Goal: Task Accomplishment & Management: Manage account settings

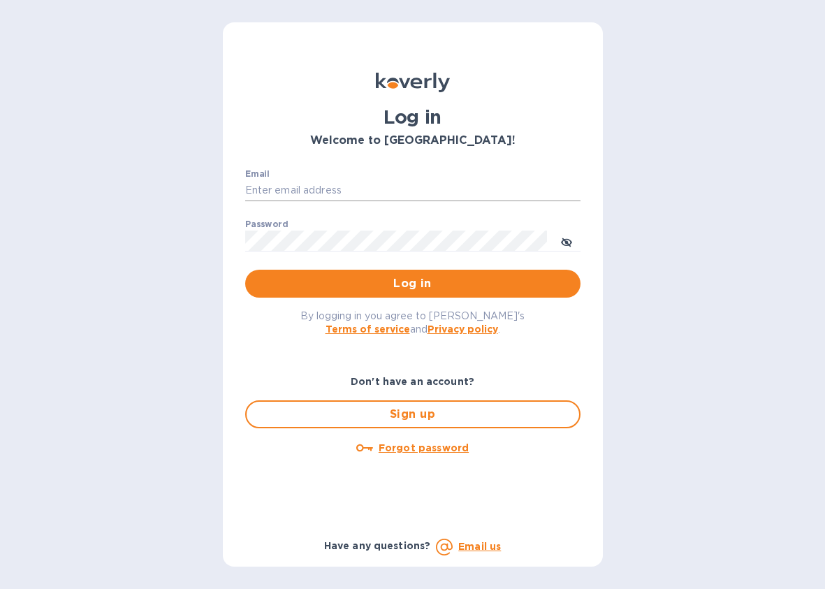
type input "jpd@rssiusa.com"
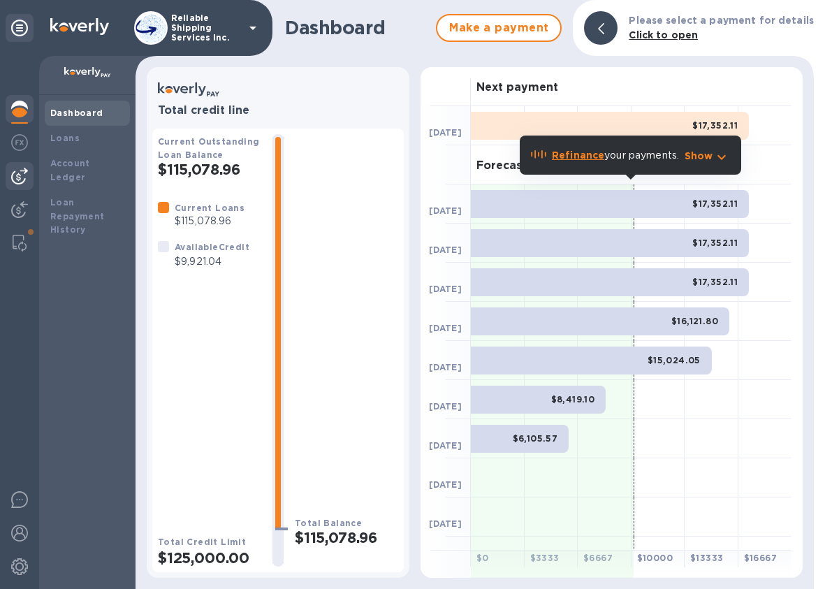
click at [22, 174] on img at bounding box center [19, 176] width 17 height 17
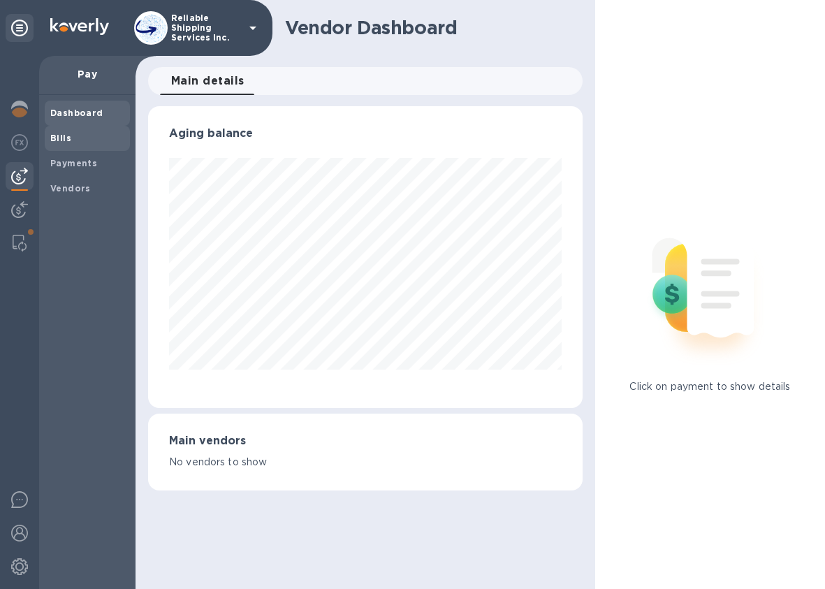
scroll to position [302, 434]
click at [55, 142] on span "Bills" at bounding box center [60, 138] width 21 height 14
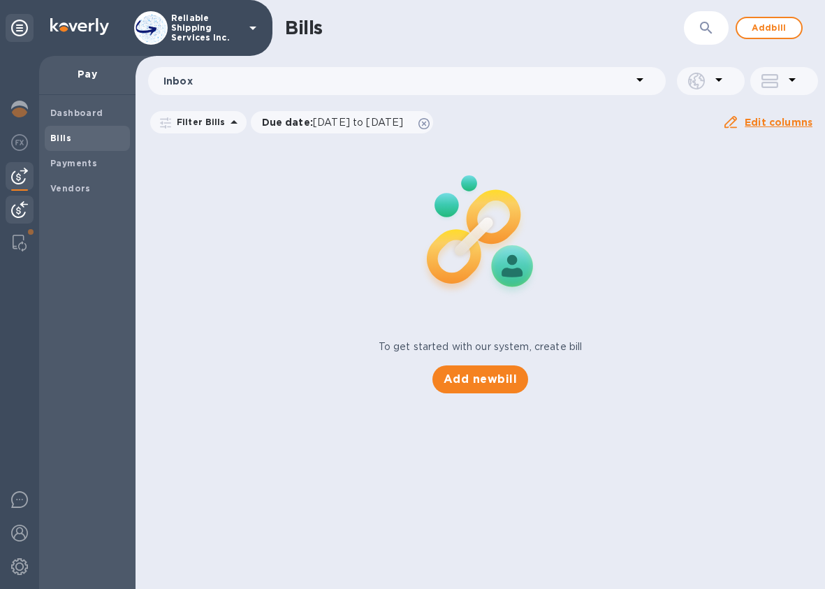
click at [24, 207] on img at bounding box center [19, 209] width 17 height 17
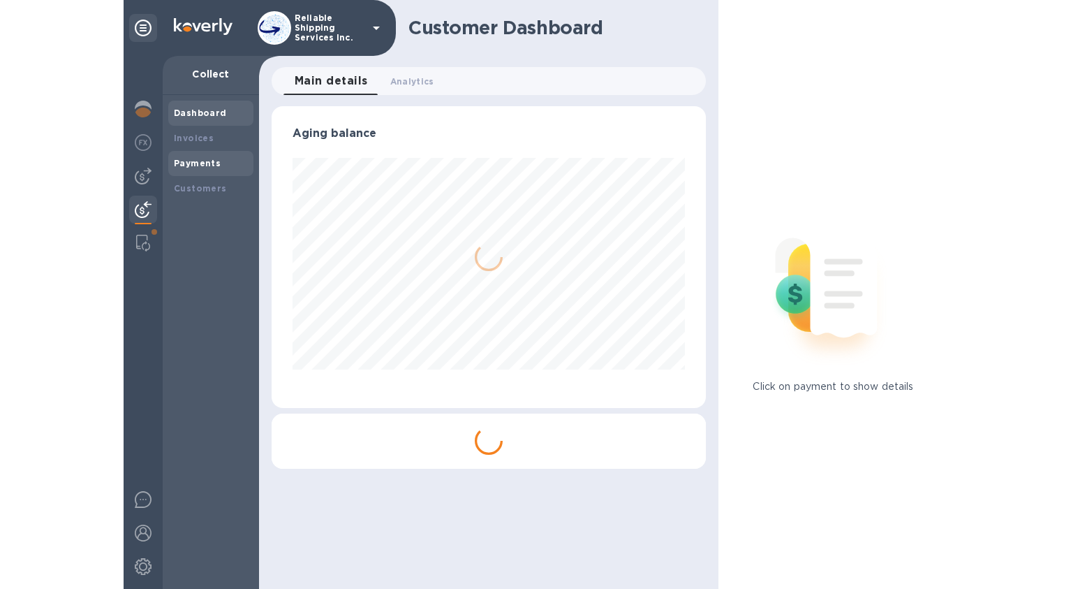
scroll to position [302, 434]
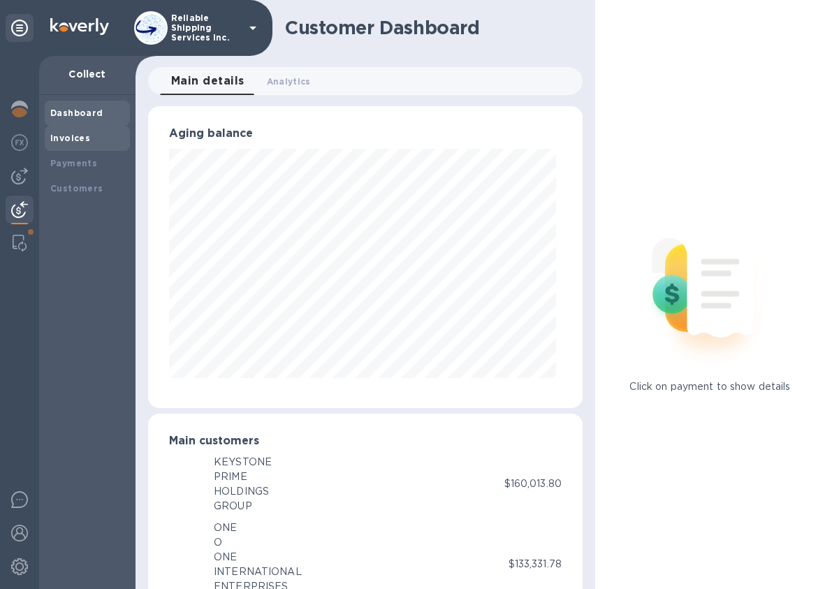
click at [80, 135] on b "Invoices" at bounding box center [70, 138] width 40 height 10
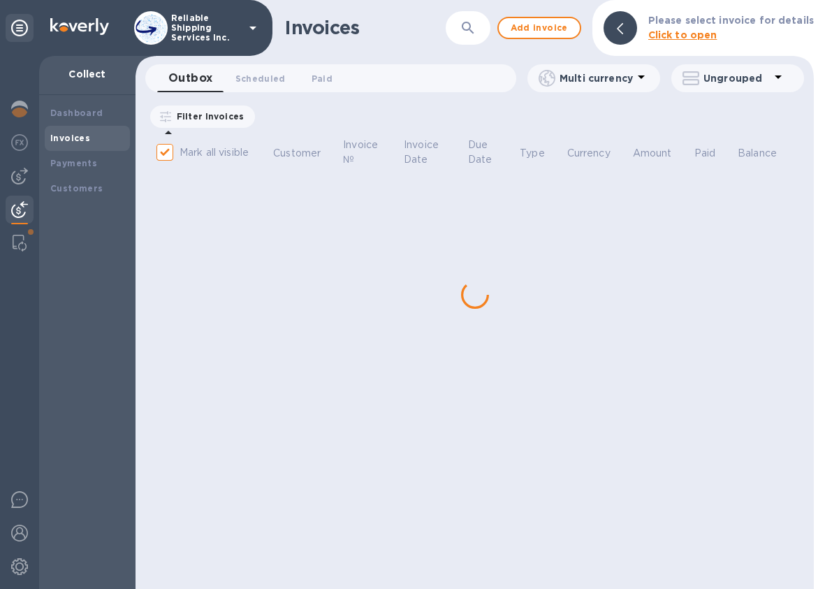
checkbox input "false"
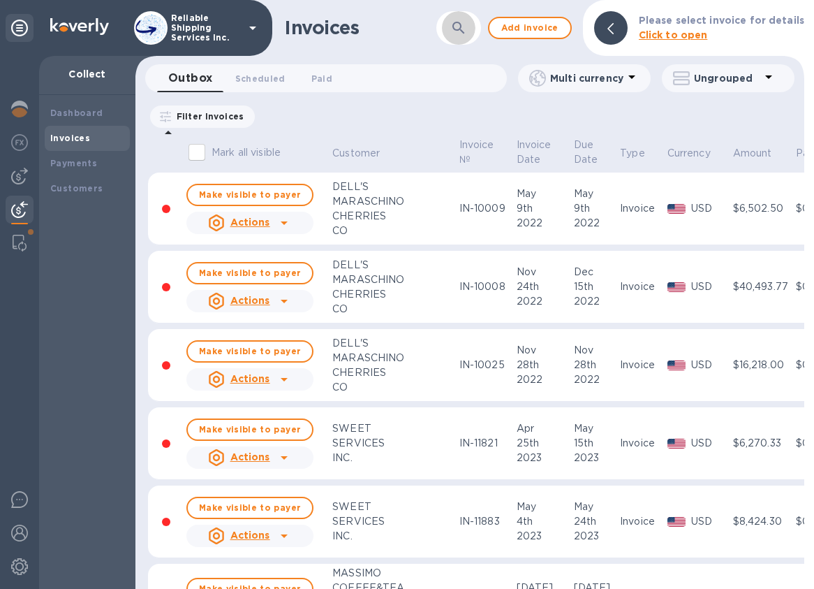
click at [465, 32] on icon "button" at bounding box center [458, 28] width 17 height 17
type input "16799"
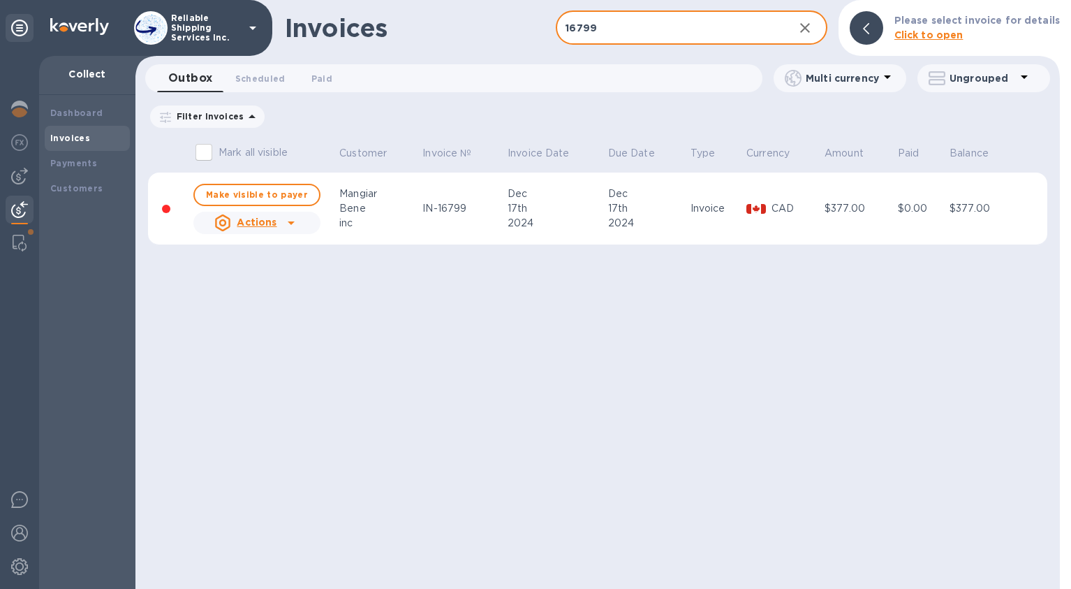
click at [772, 202] on p "CAD" at bounding box center [796, 208] width 49 height 15
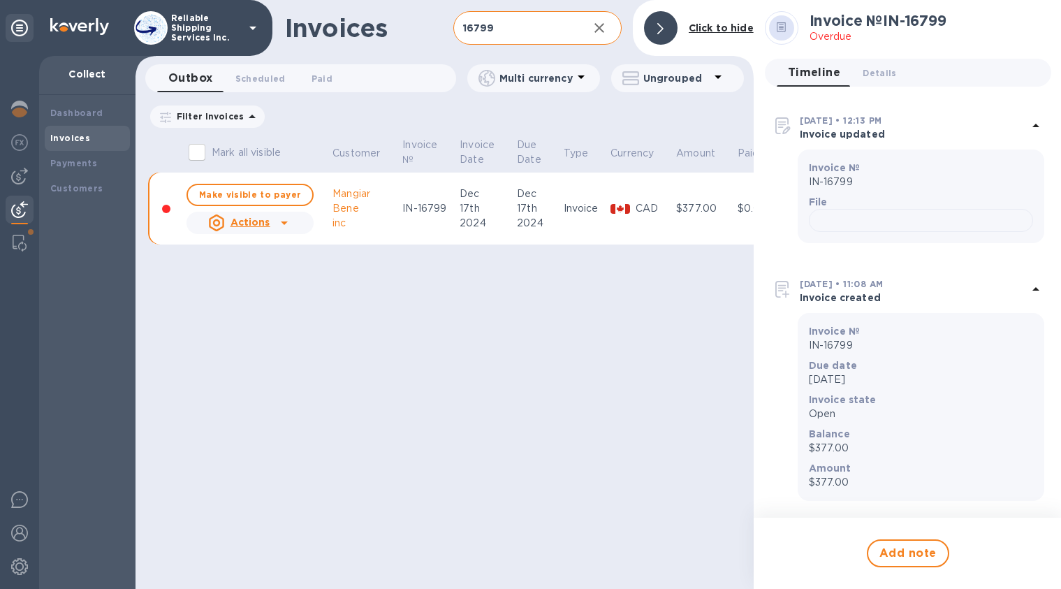
click at [663, 367] on div "Invoices 16799 ​ Add invoice Click to hide Outbox 0 Scheduled 0 Paid 0 Multi cu…" at bounding box center [444, 294] width 618 height 589
click at [661, 17] on div at bounding box center [661, 28] width 34 height 34
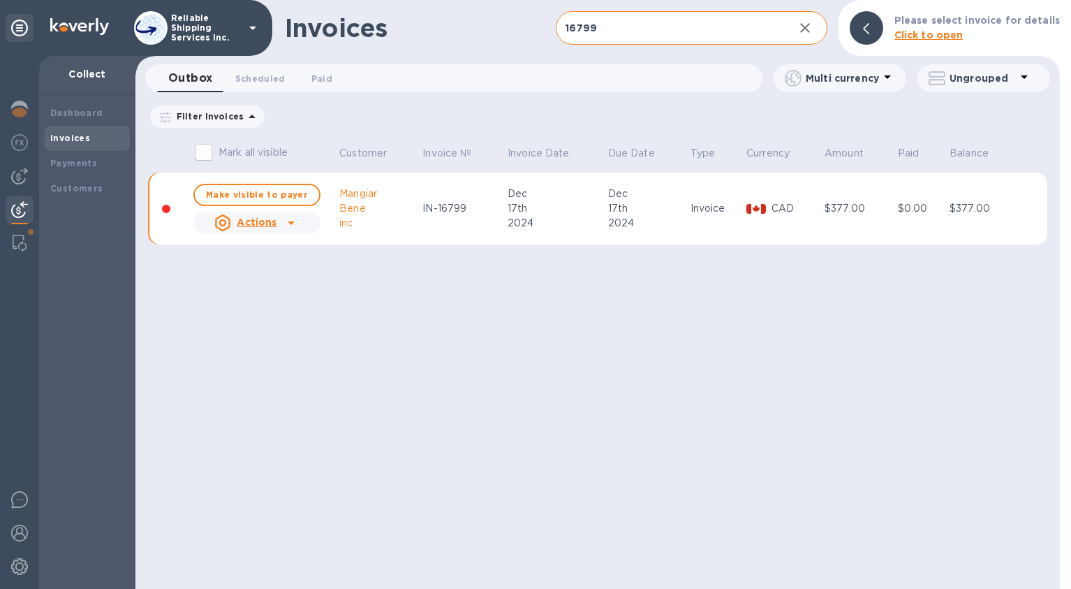
click at [772, 204] on p "CAD" at bounding box center [796, 208] width 49 height 15
click at [779, 205] on p "CAD" at bounding box center [796, 208] width 49 height 15
click at [291, 224] on icon at bounding box center [291, 222] width 17 height 17
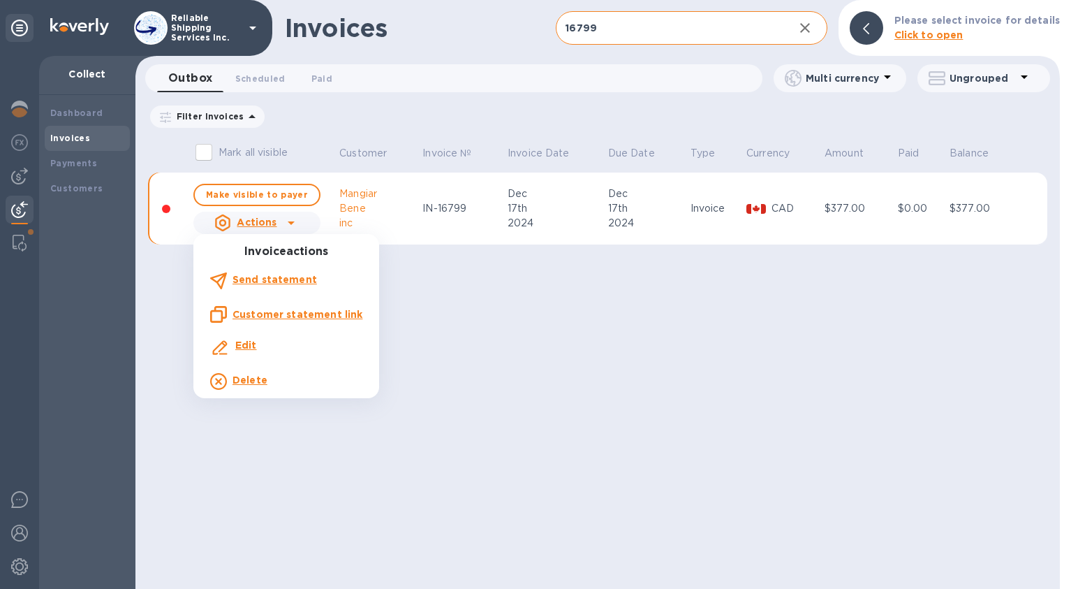
click at [647, 342] on div at bounding box center [535, 294] width 1071 height 589
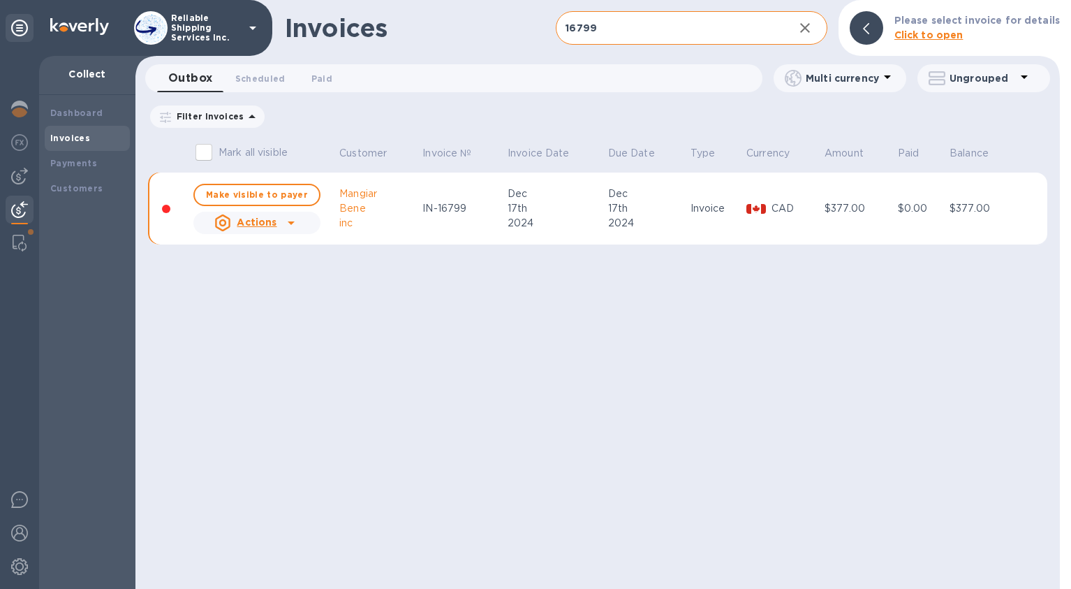
click at [168, 117] on icon at bounding box center [165, 117] width 11 height 11
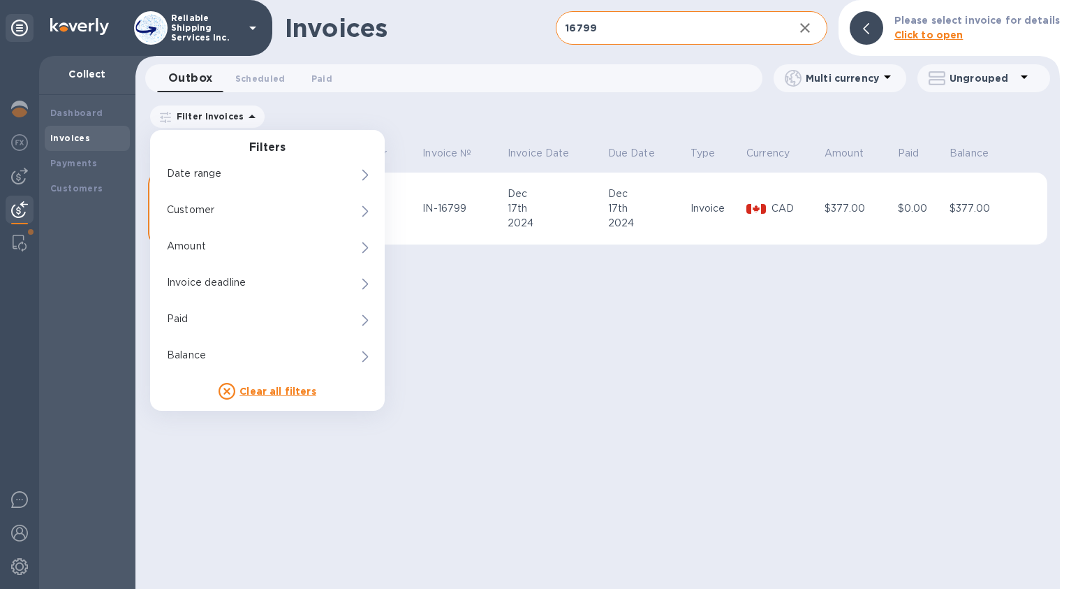
click at [465, 30] on div "Invoices" at bounding box center [420, 27] width 271 height 29
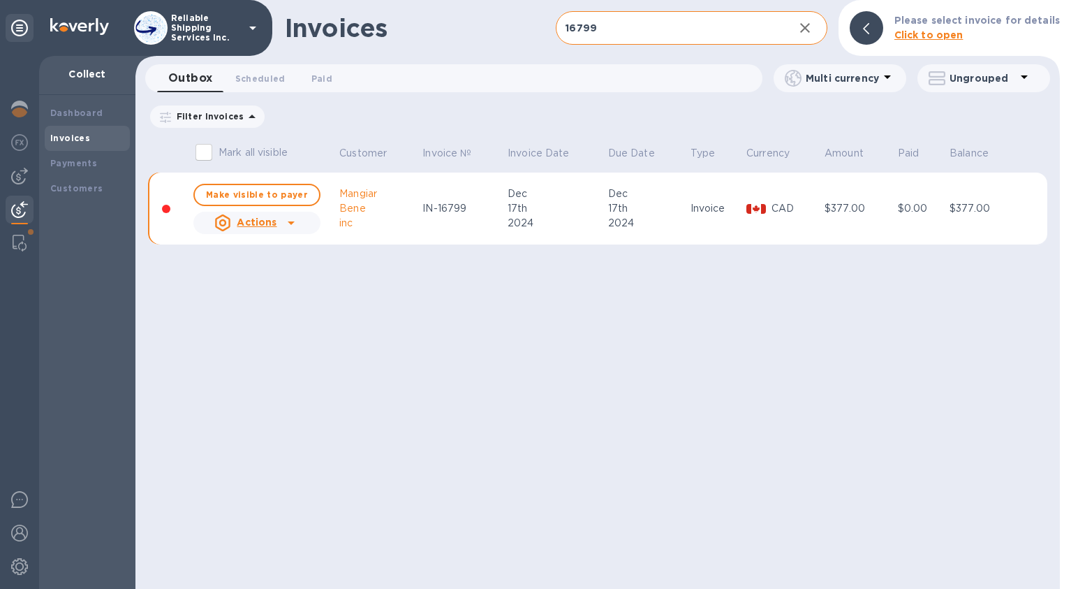
click at [300, 224] on div "Actions" at bounding box center [257, 223] width 133 height 28
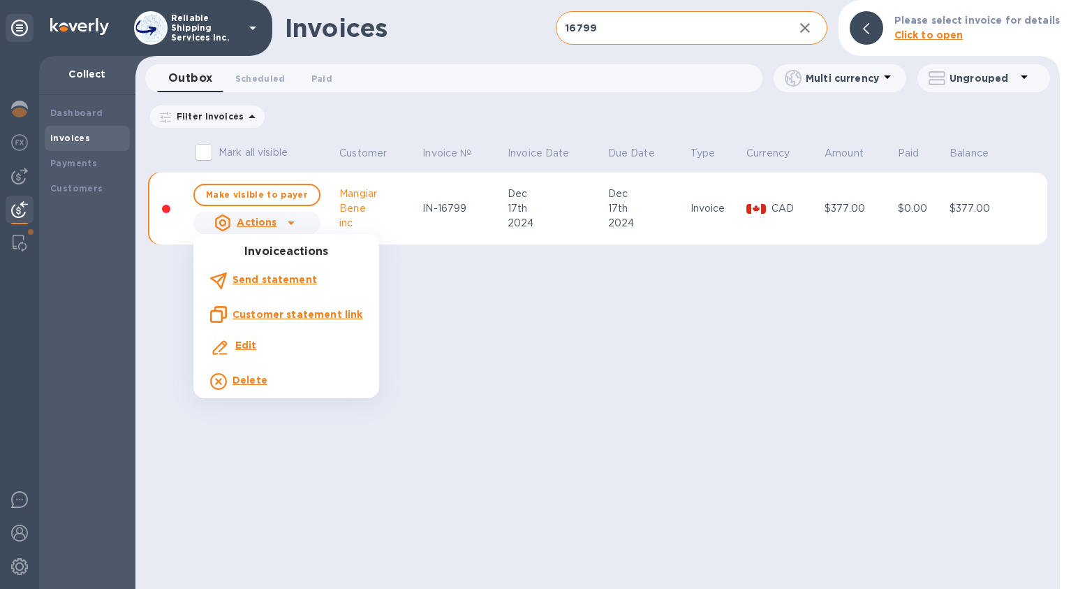
click at [276, 352] on div "Edit" at bounding box center [286, 347] width 158 height 25
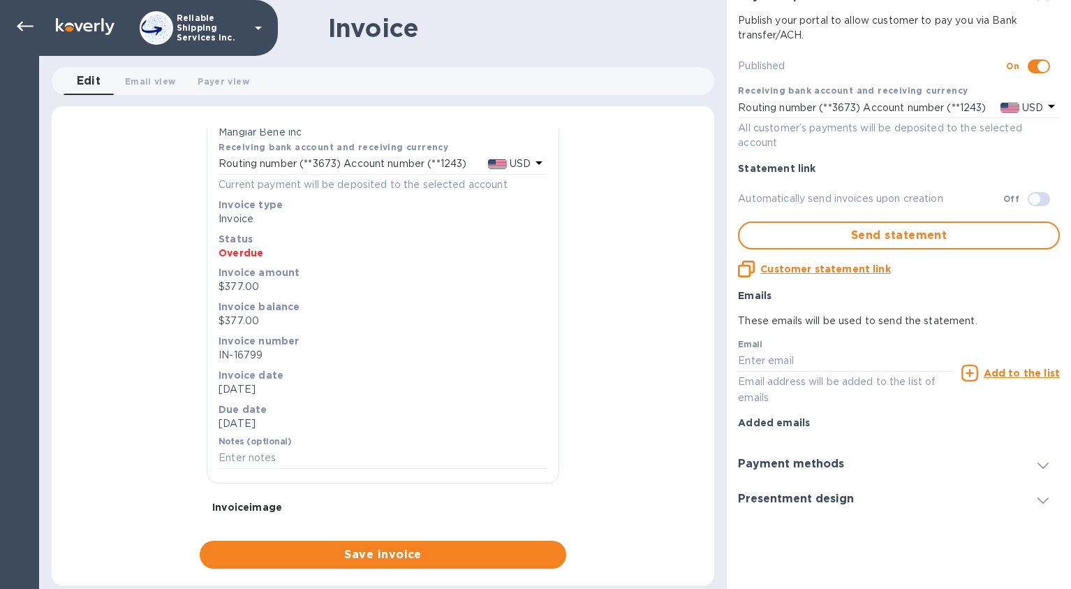
scroll to position [59, 0]
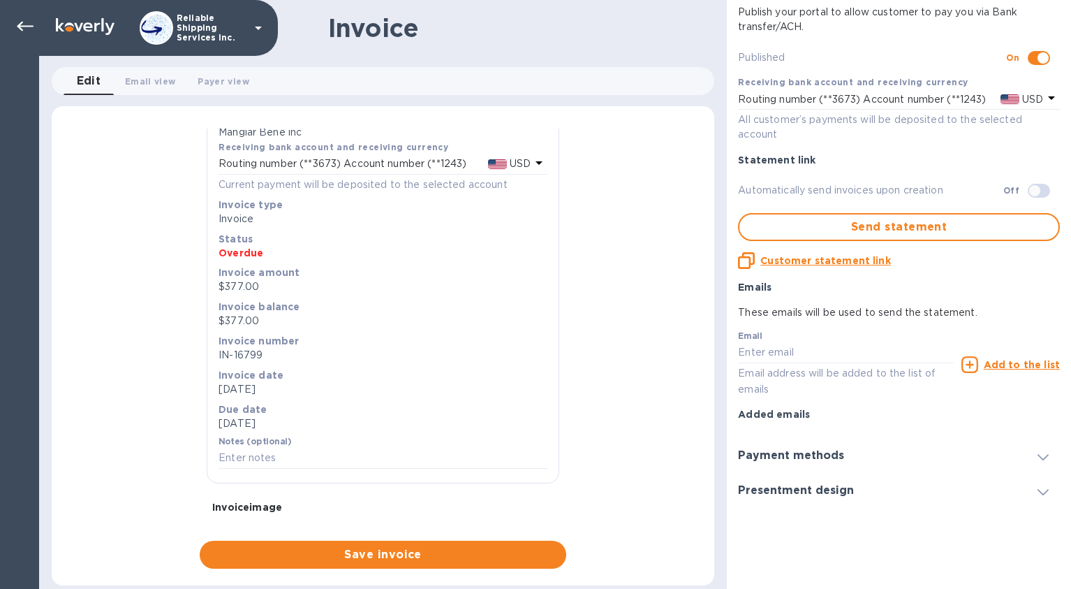
click at [824, 454] on div "Payment methods" at bounding box center [796, 455] width 117 height 13
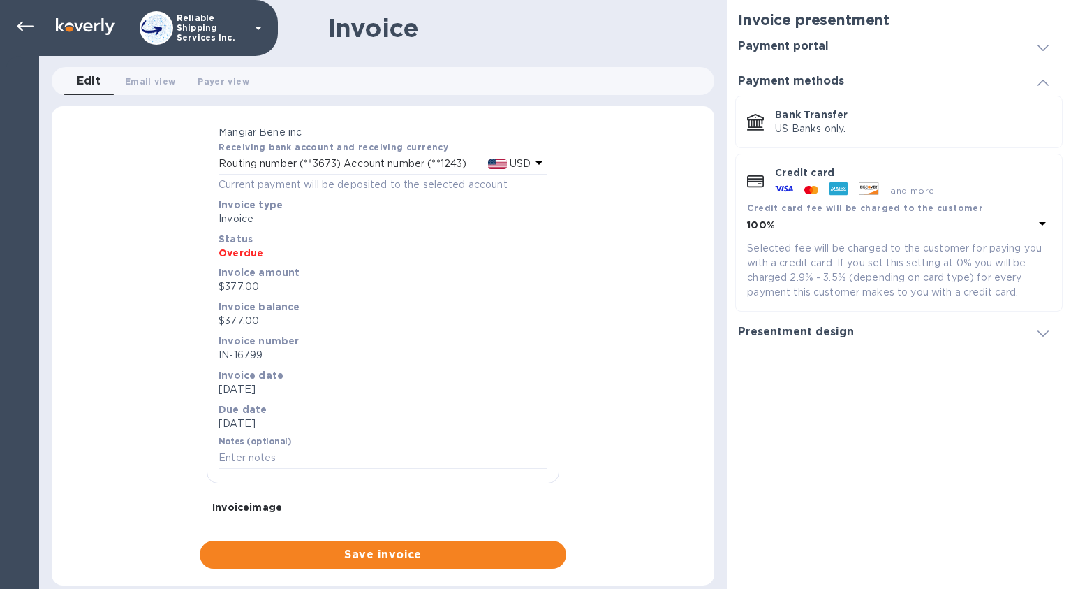
click at [824, 334] on div "Presentment design" at bounding box center [801, 331] width 127 height 13
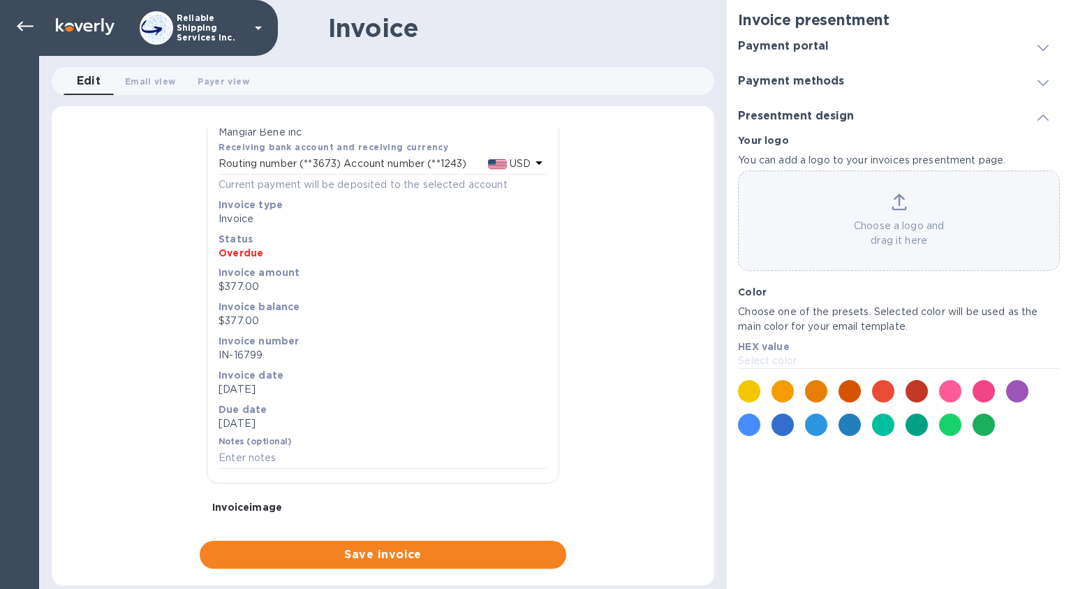
click at [824, 81] on div "Payment methods" at bounding box center [899, 81] width 322 height 35
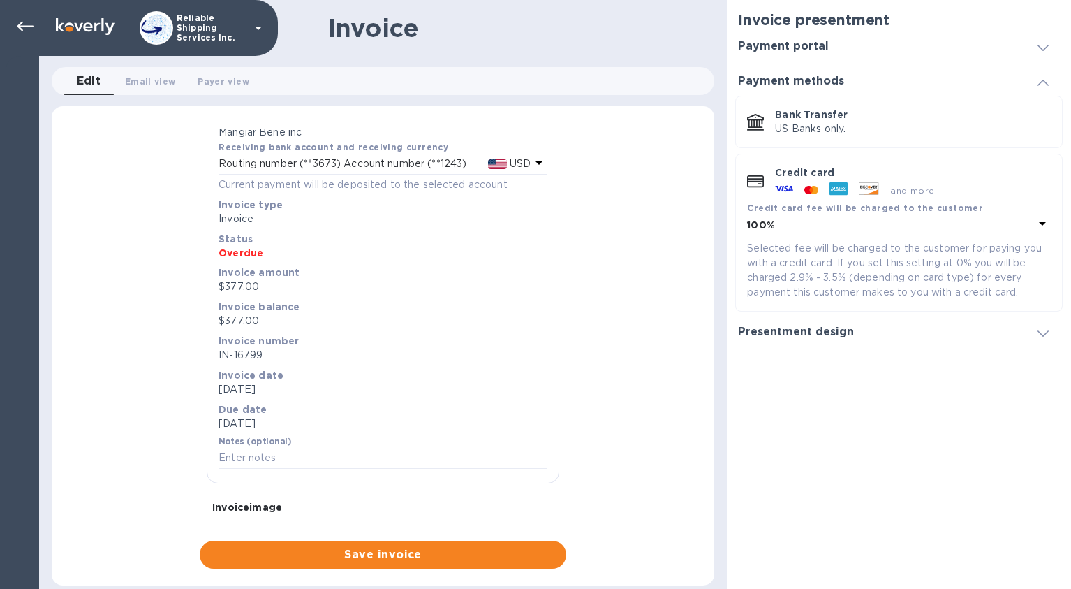
click at [824, 43] on div "Payment portal" at bounding box center [789, 46] width 102 height 13
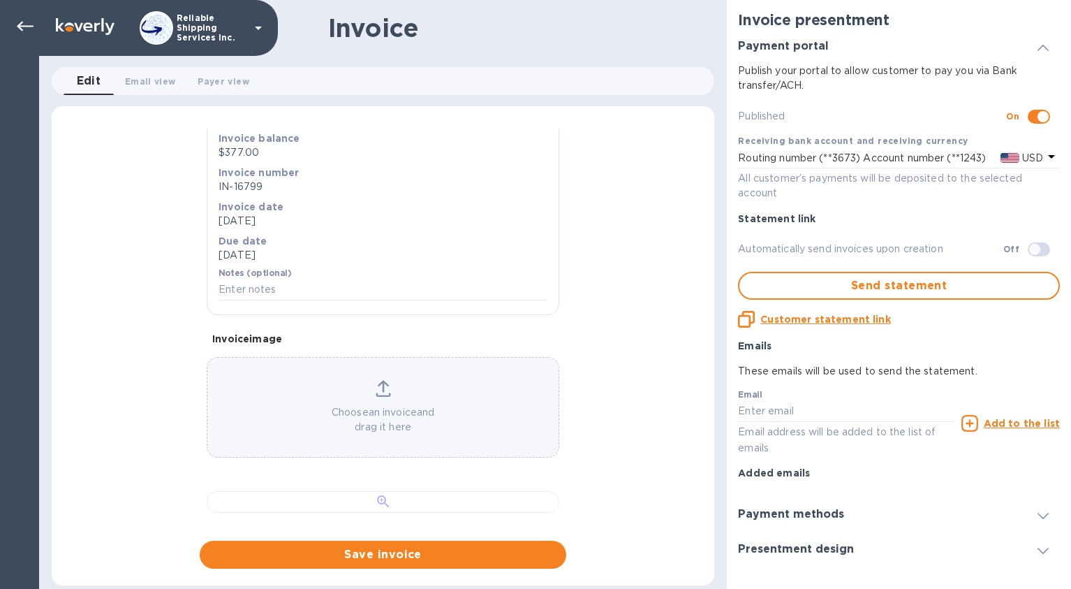
scroll to position [518, 0]
click at [462, 491] on div at bounding box center [383, 502] width 353 height 22
